Goal: Find specific page/section: Find specific page/section

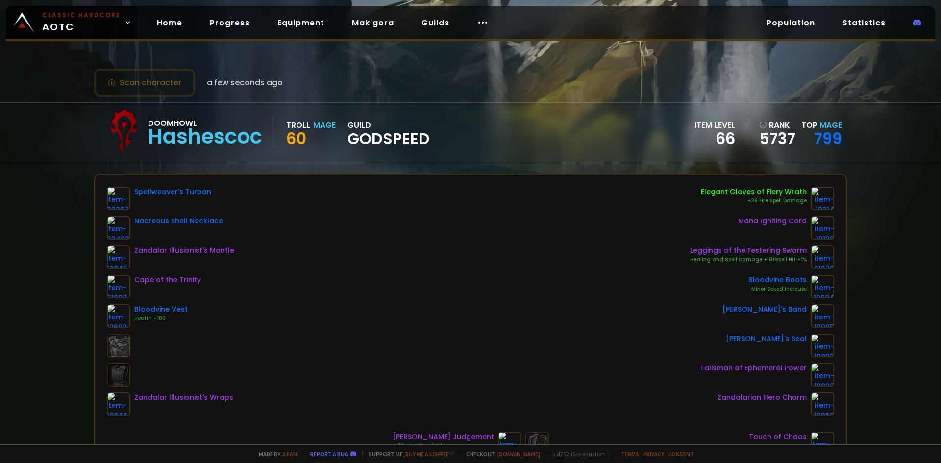
scroll to position [147, 0]
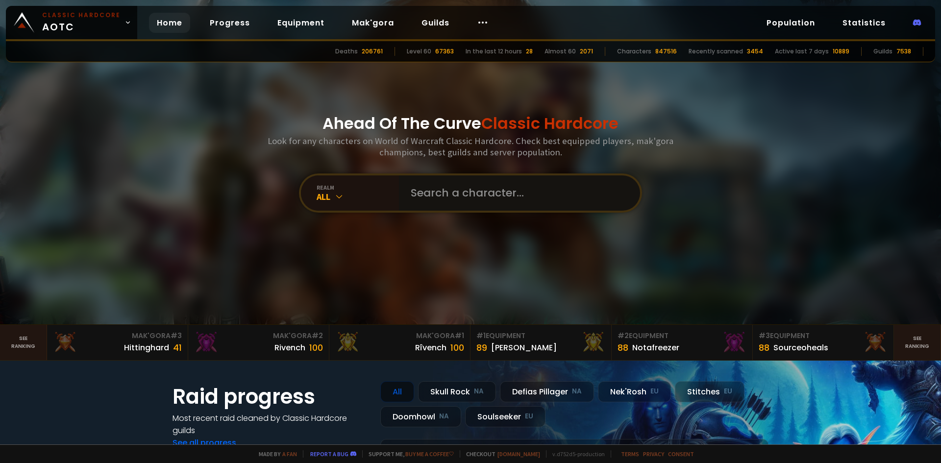
click at [442, 191] on input "text" at bounding box center [517, 193] width 224 height 35
type input "Ssquishie"
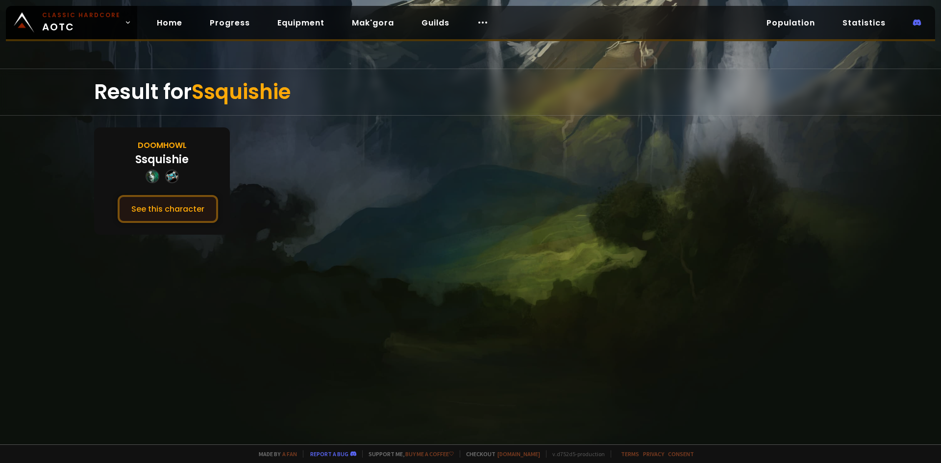
click at [136, 214] on button "See this character" at bounding box center [168, 209] width 101 height 28
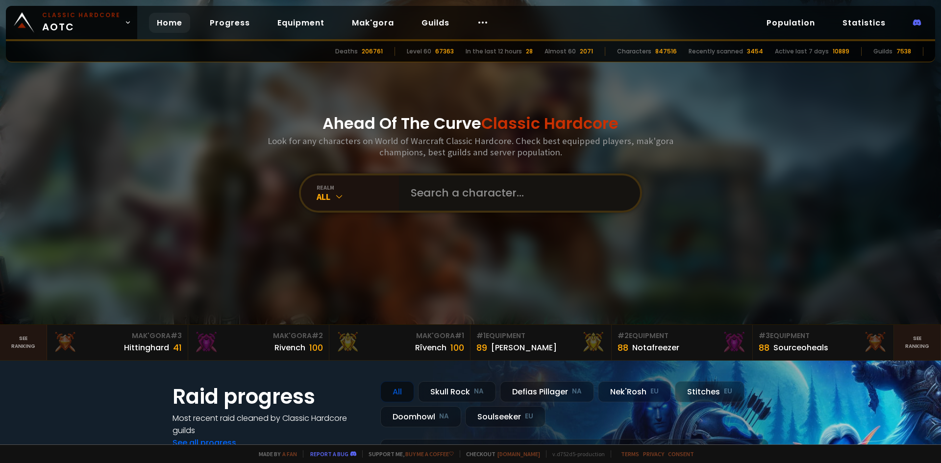
click at [451, 191] on input "text" at bounding box center [517, 193] width 224 height 35
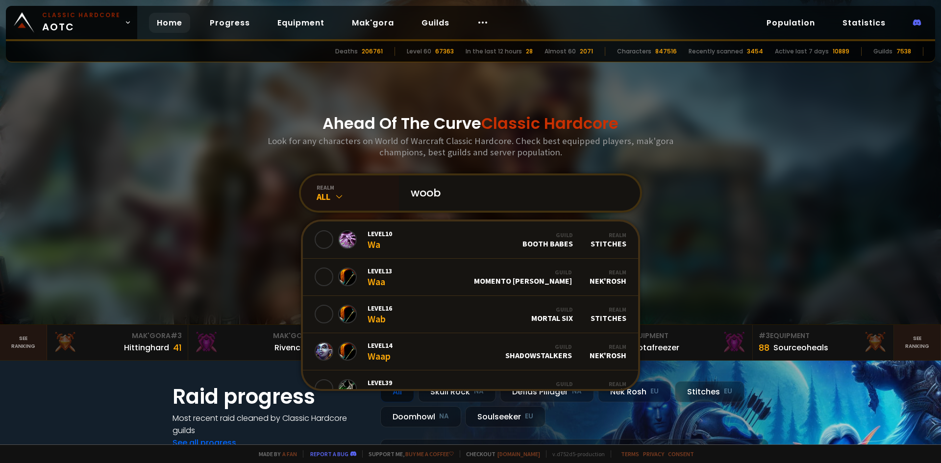
type input "woobs"
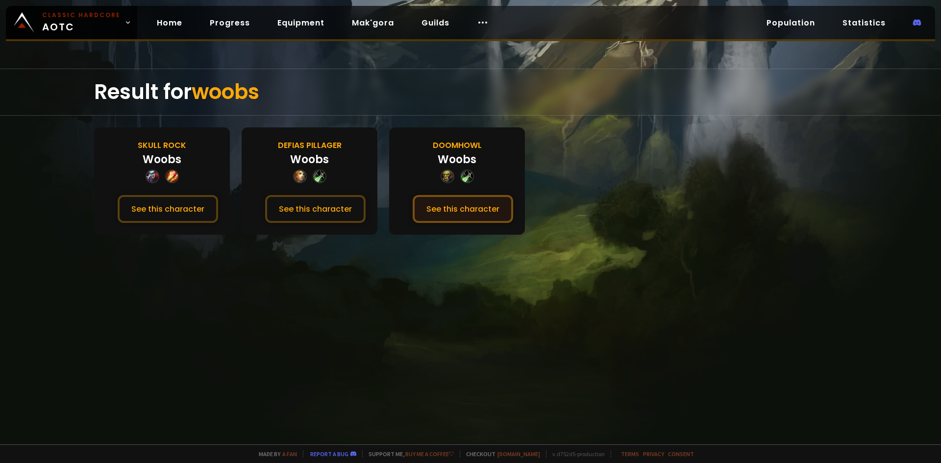
click at [442, 215] on button "See this character" at bounding box center [463, 209] width 101 height 28
